Goal: Navigation & Orientation: Find specific page/section

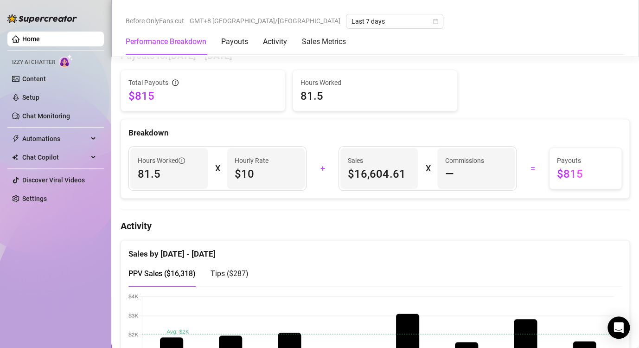
scroll to position [417, 0]
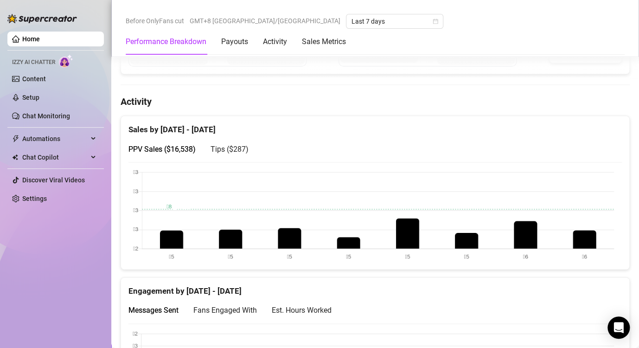
scroll to position [393, 0]
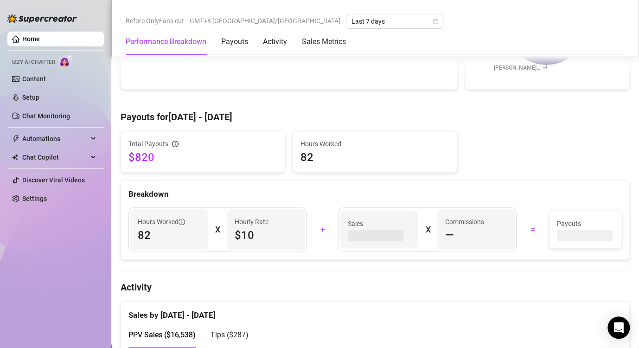
scroll to position [371, 0]
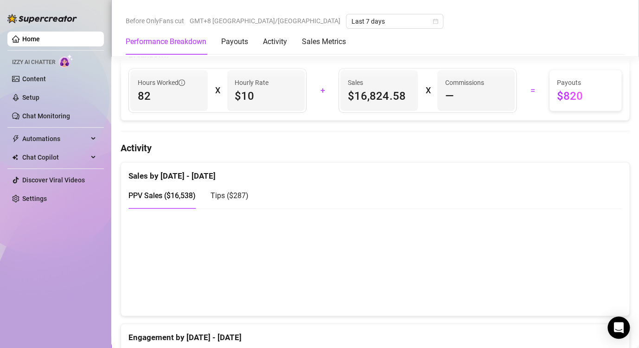
click at [380, 187] on div "PPV Sales ( $16,538 ) Tips ( $287 )" at bounding box center [374, 195] width 493 height 26
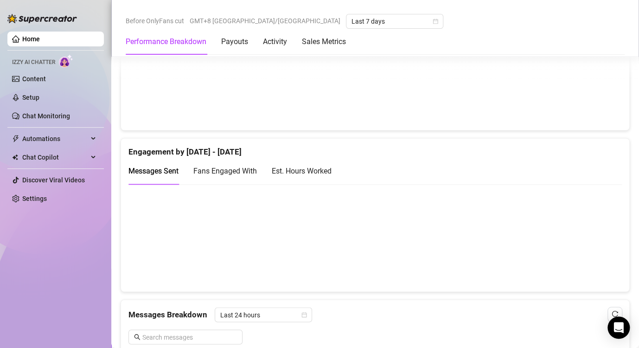
scroll to position [510, 0]
